Goal: Task Accomplishment & Management: Manage account settings

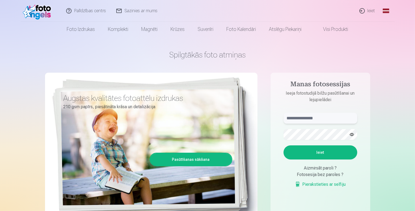
click at [301, 117] on input "text" at bounding box center [320, 118] width 74 height 11
type input "**********"
click at [309, 151] on button "Ieiet" at bounding box center [320, 152] width 74 height 14
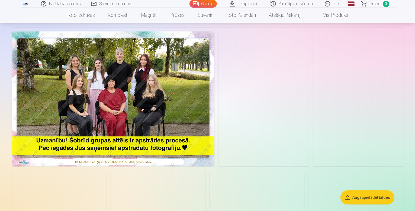
scroll to position [291, 0]
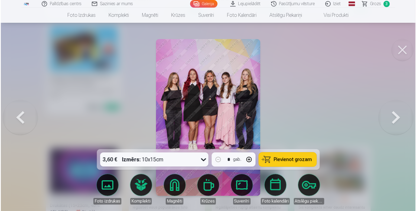
scroll to position [1646, 0]
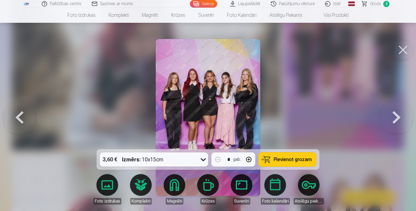
click at [407, 56] on button at bounding box center [403, 50] width 22 height 22
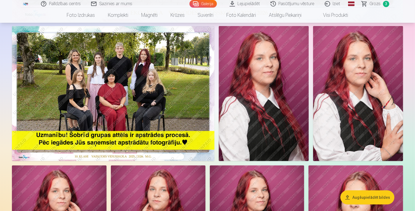
scroll to position [304, 0]
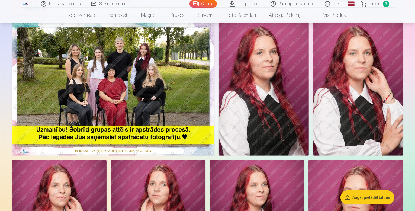
click at [334, 5] on link "Iziet" at bounding box center [333, 4] width 26 height 8
